Goal: Information Seeking & Learning: Learn about a topic

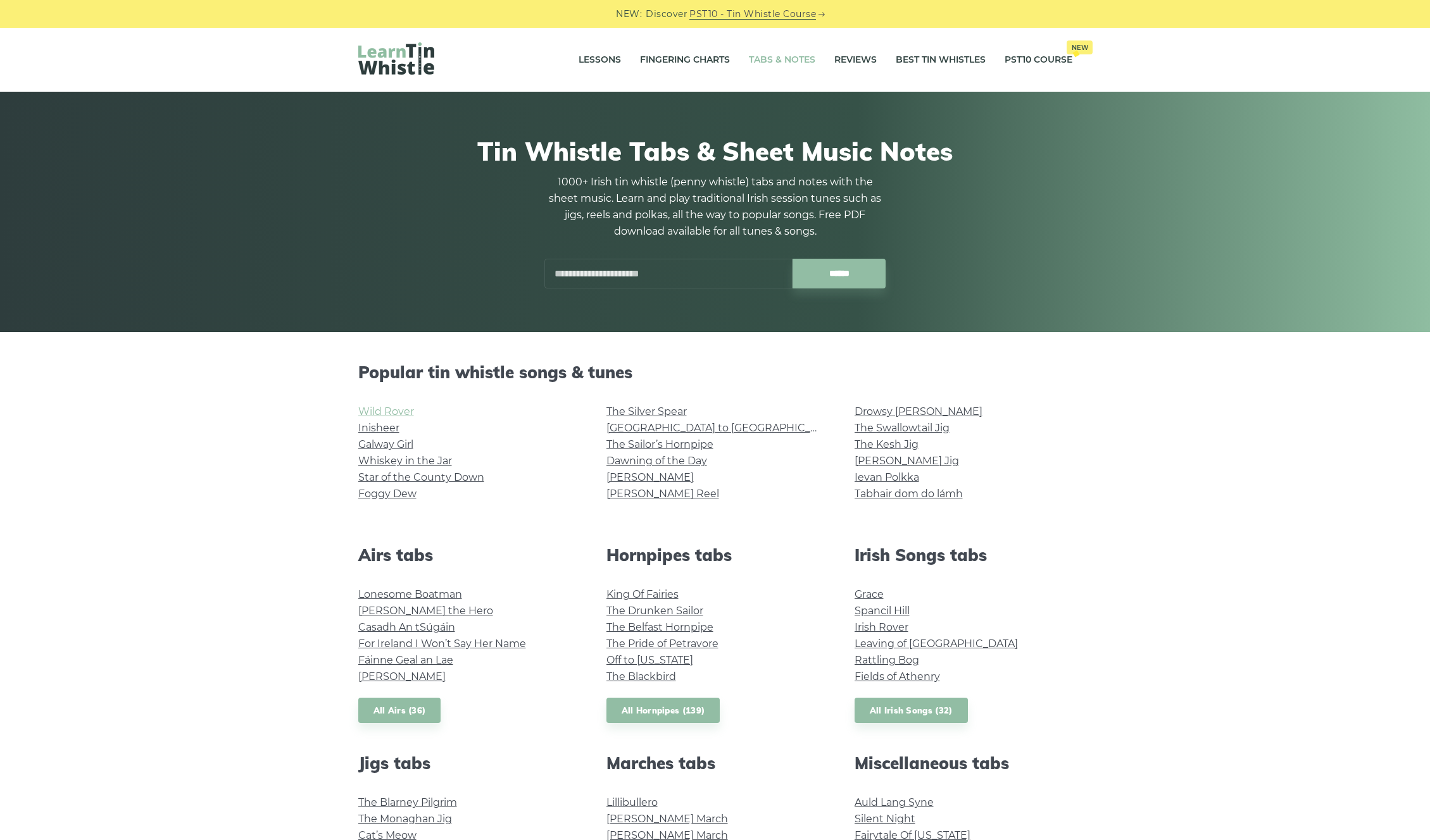
click at [394, 413] on link "Wild Rover" at bounding box center [386, 411] width 56 height 12
click at [392, 464] on link "Whiskey in the Jar" at bounding box center [404, 461] width 94 height 12
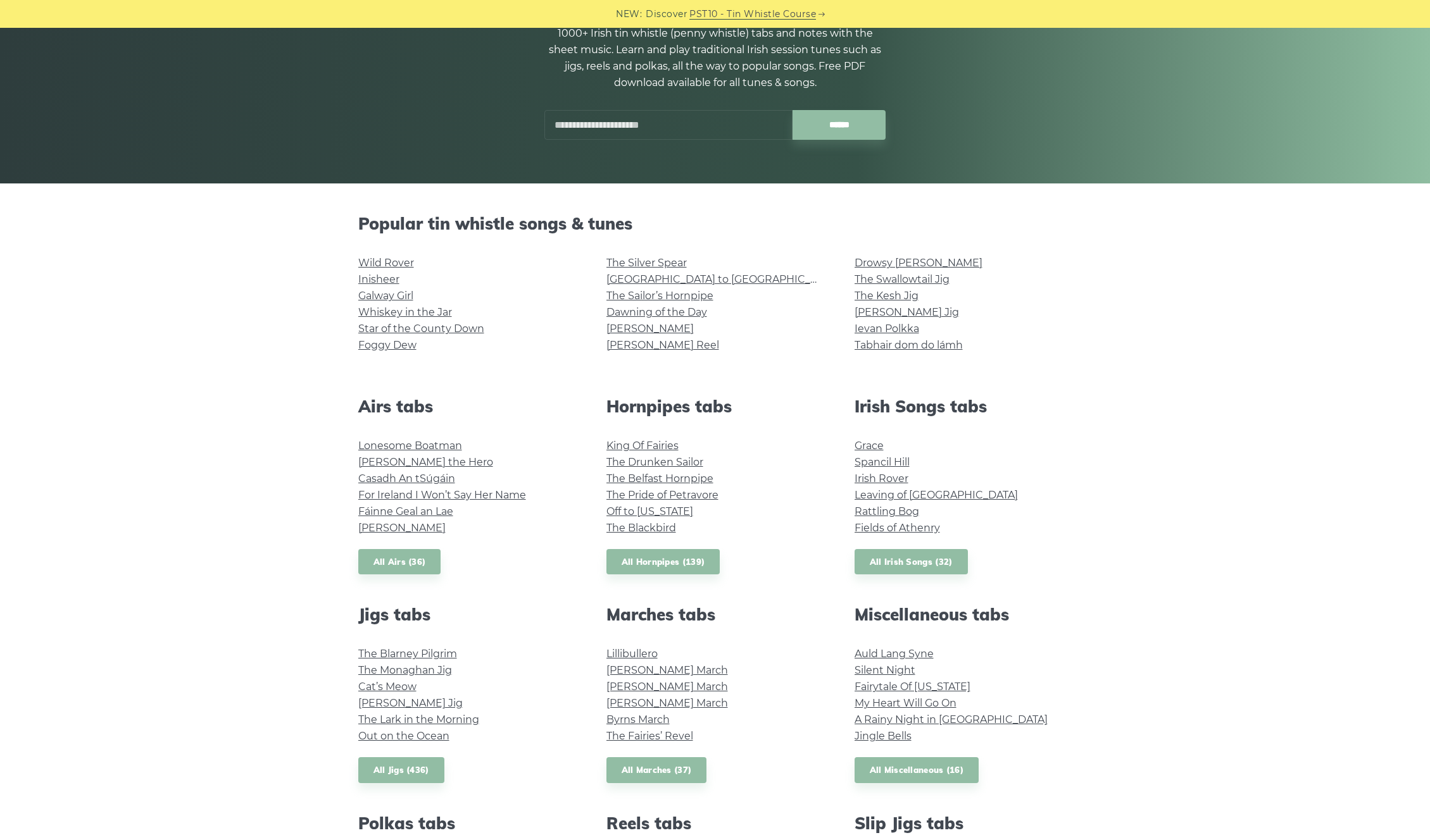
scroll to position [101, 0]
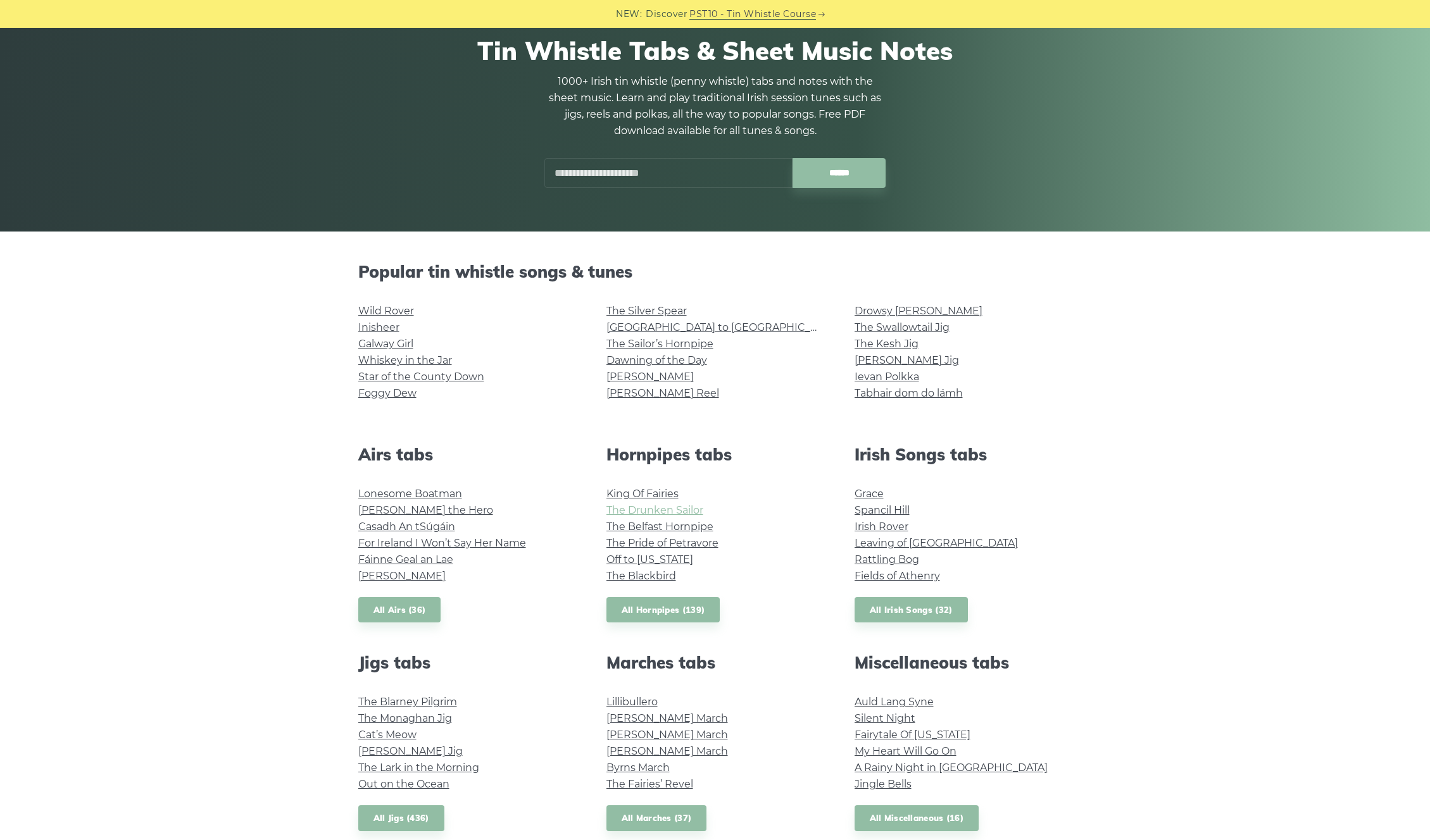
click at [651, 508] on link "The Drunken Sailor" at bounding box center [655, 510] width 96 height 12
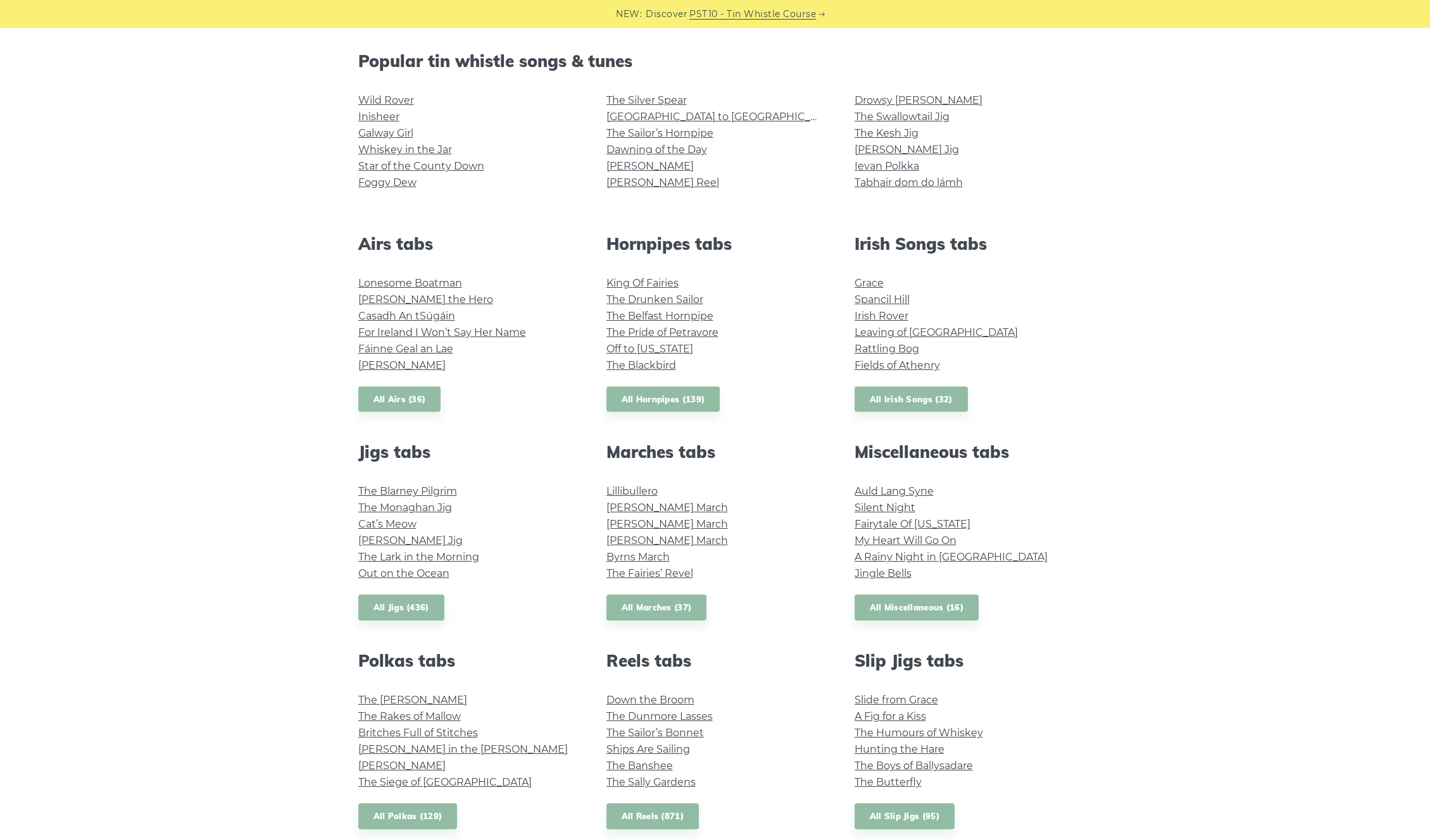
scroll to position [295, 0]
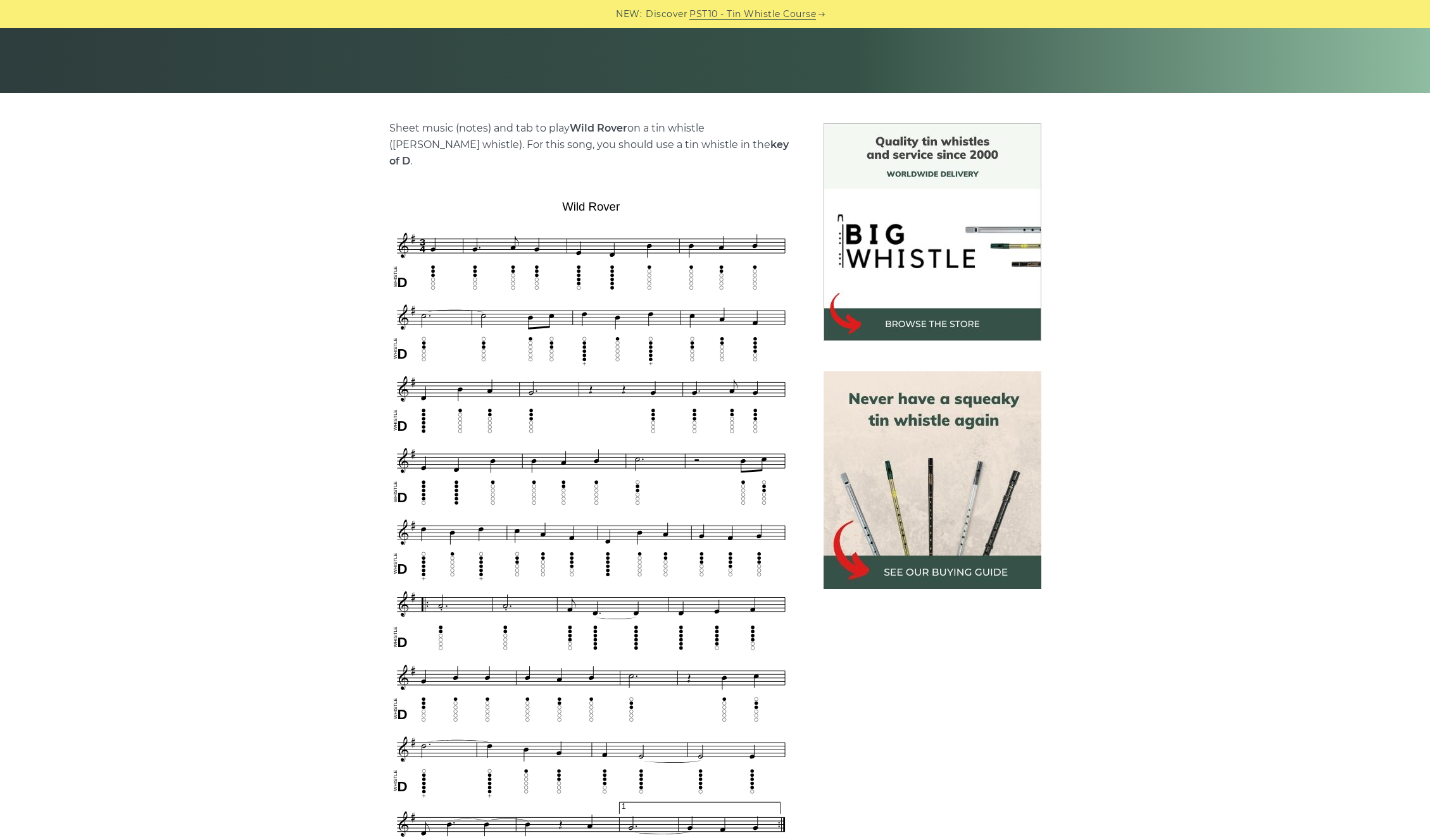
scroll to position [239, 0]
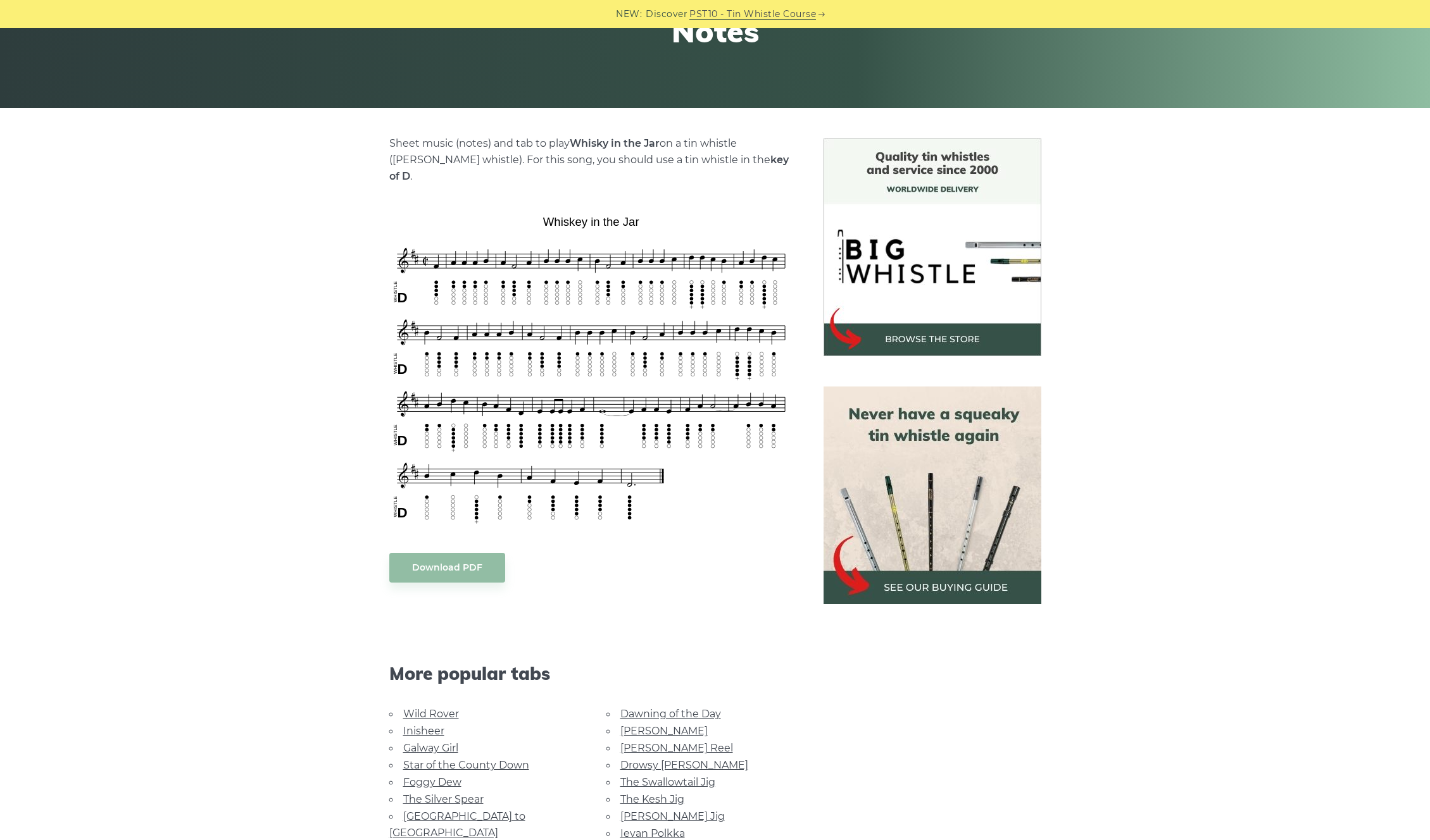
scroll to position [222, 0]
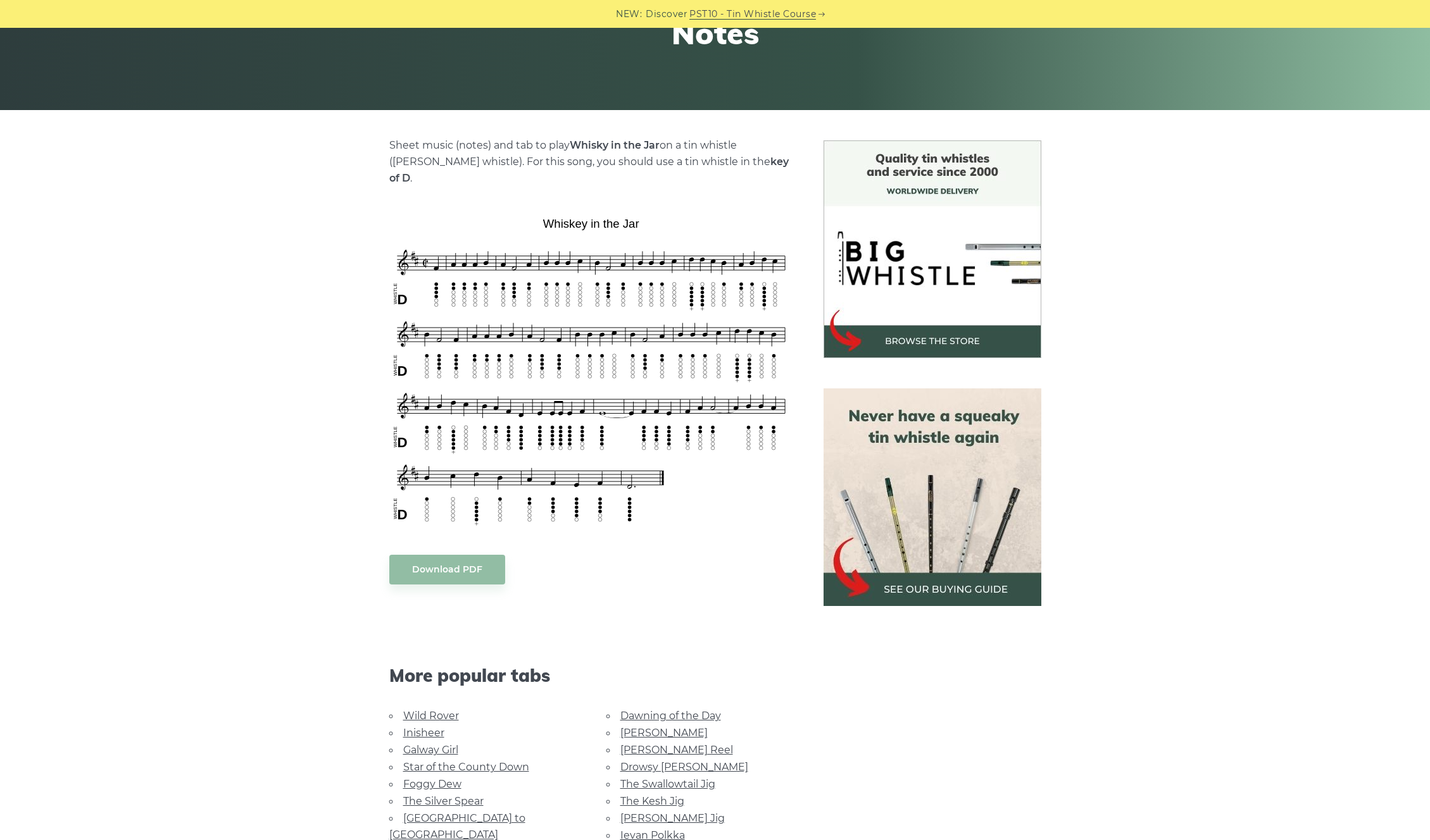
click at [454, 812] on link "[GEOGRAPHIC_DATA] to [GEOGRAPHIC_DATA]" at bounding box center [457, 826] width 136 height 29
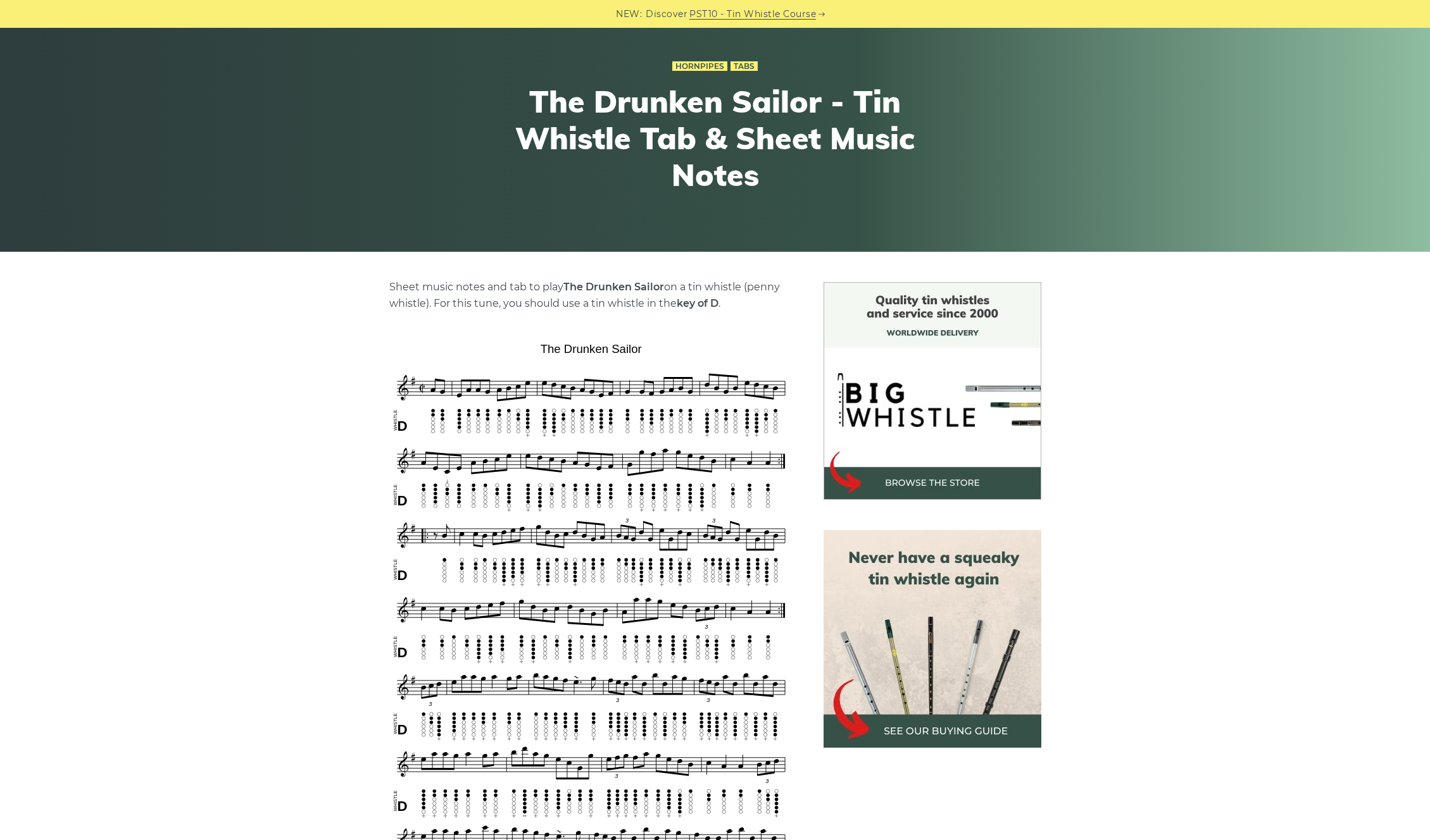
scroll to position [136, 0]
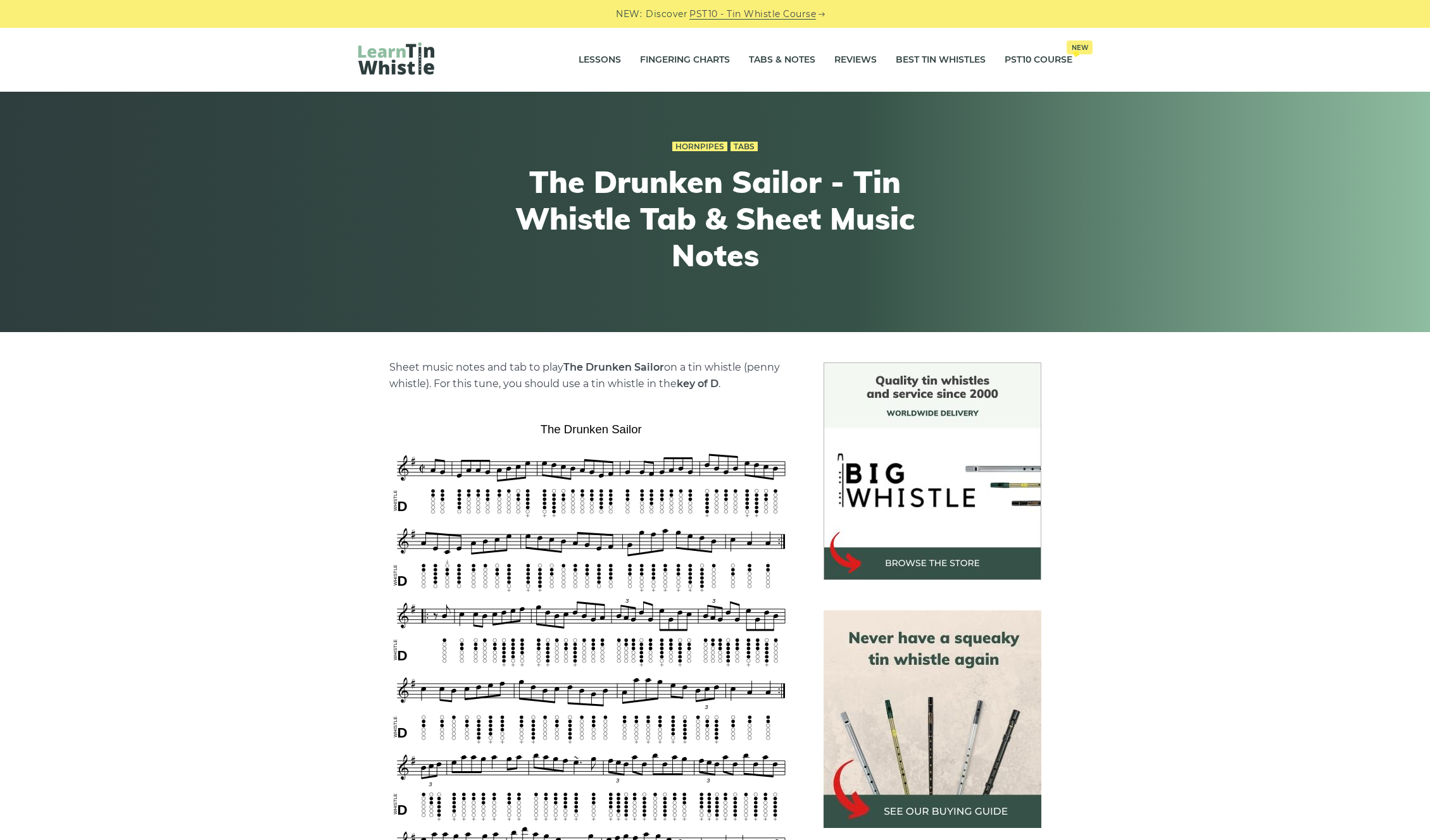
scroll to position [212, 0]
